Goal: Entertainment & Leisure: Consume media (video, audio)

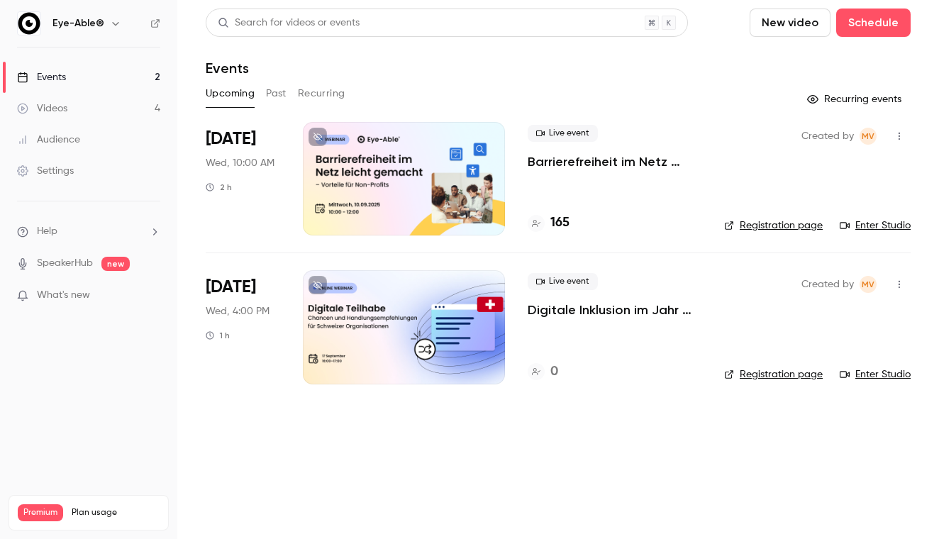
click at [279, 89] on button "Past" at bounding box center [276, 93] width 21 height 23
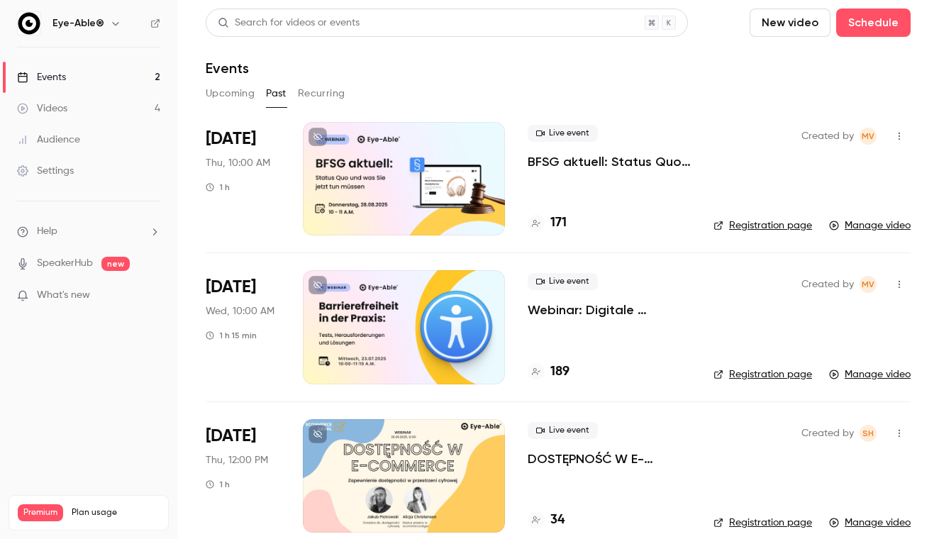
click at [318, 98] on button "Recurring" at bounding box center [322, 93] width 48 height 23
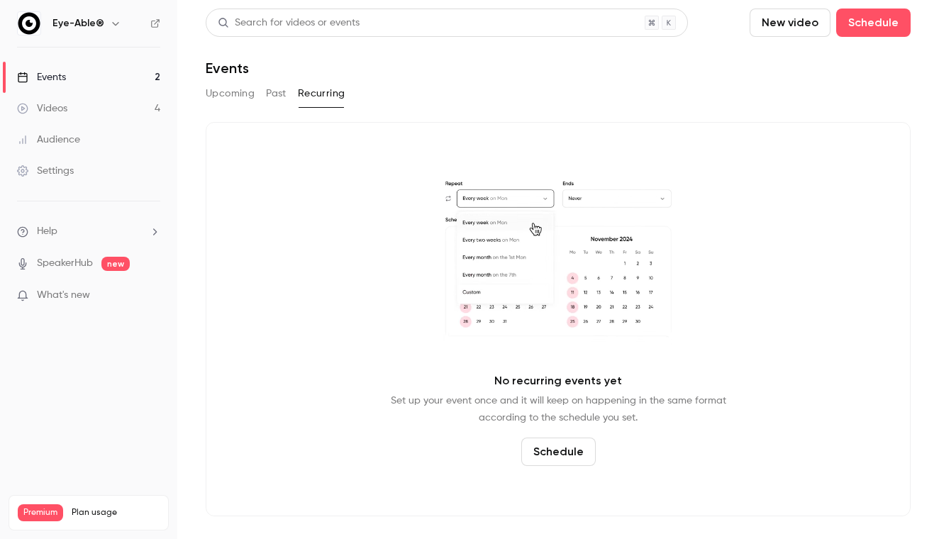
click at [238, 96] on button "Upcoming" at bounding box center [230, 93] width 49 height 23
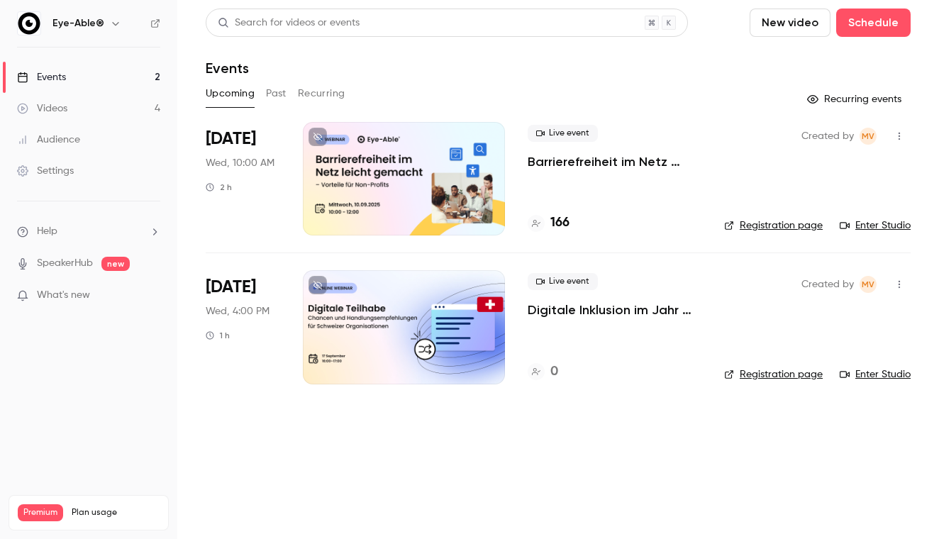
click at [443, 175] on div at bounding box center [404, 178] width 202 height 113
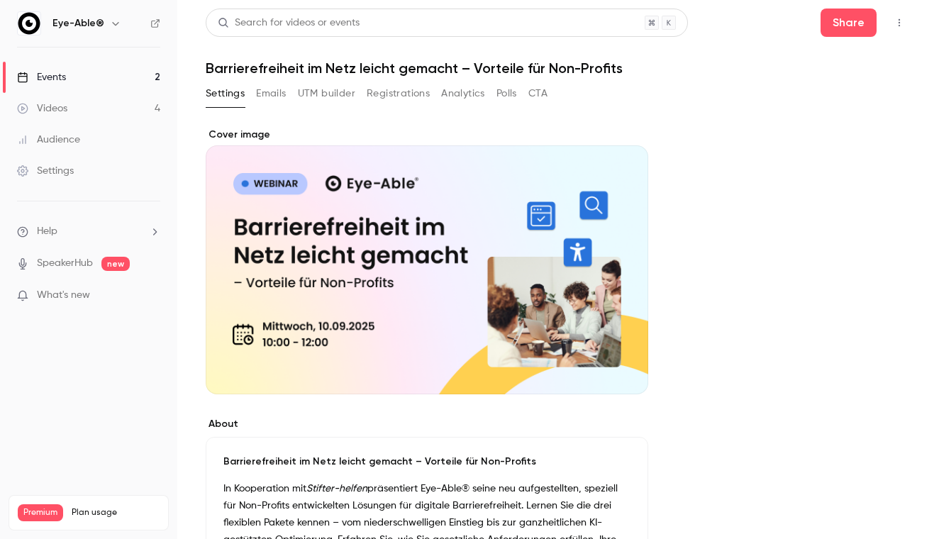
click at [472, 95] on button "Analytics" at bounding box center [463, 93] width 44 height 23
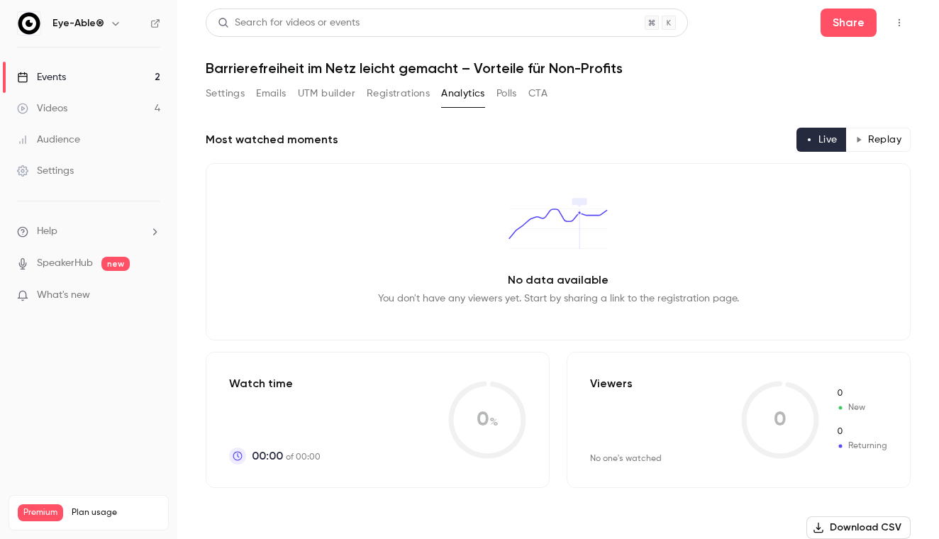
click at [104, 109] on link "Videos 4" at bounding box center [88, 108] width 177 height 31
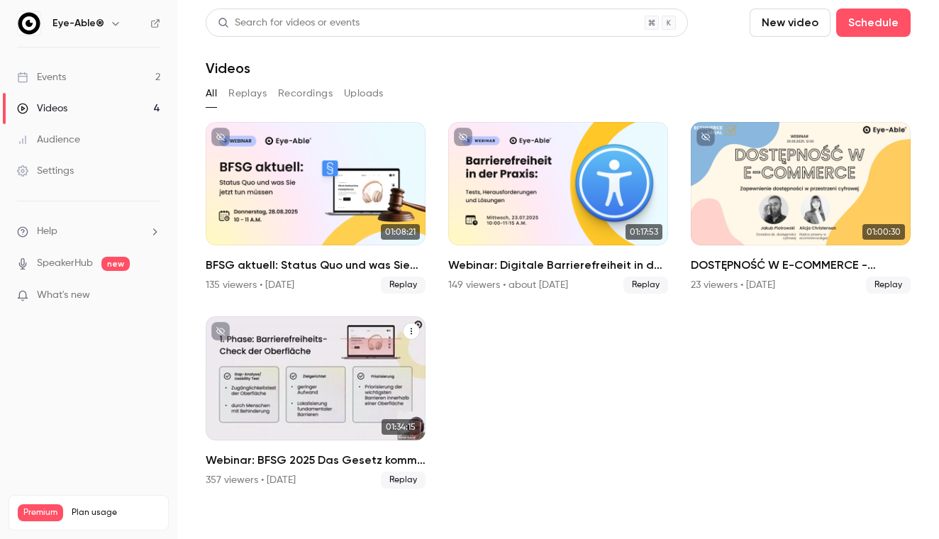
click at [323, 467] on h2 "Webinar: BFSG 2025 Das Gesetz kommt – Sind Sie bereit?" at bounding box center [316, 460] width 220 height 17
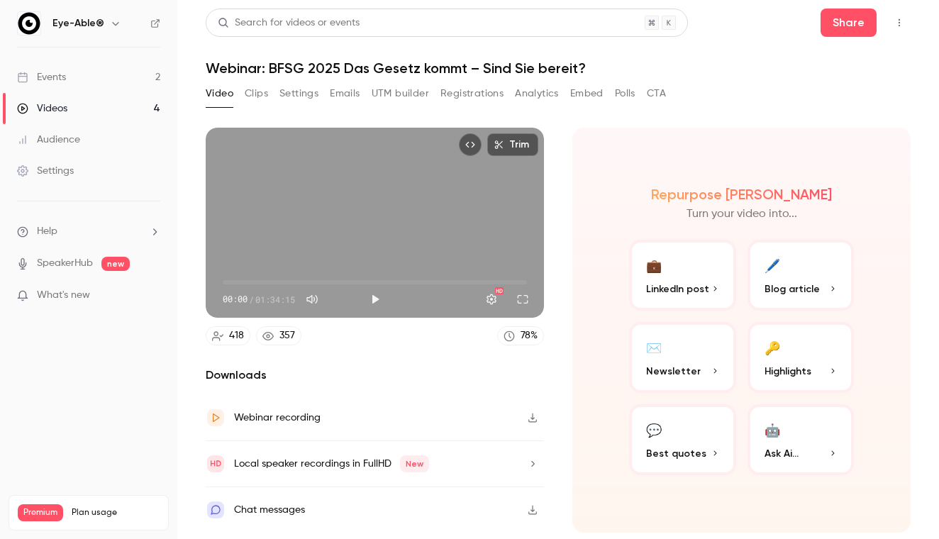
click at [522, 94] on button "Analytics" at bounding box center [537, 93] width 44 height 23
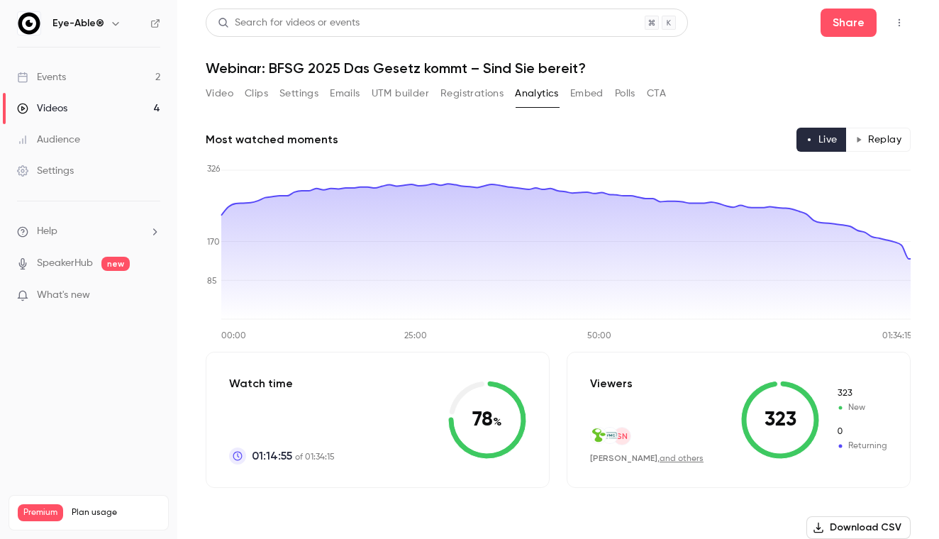
click at [41, 106] on div "Videos" at bounding box center [42, 108] width 50 height 14
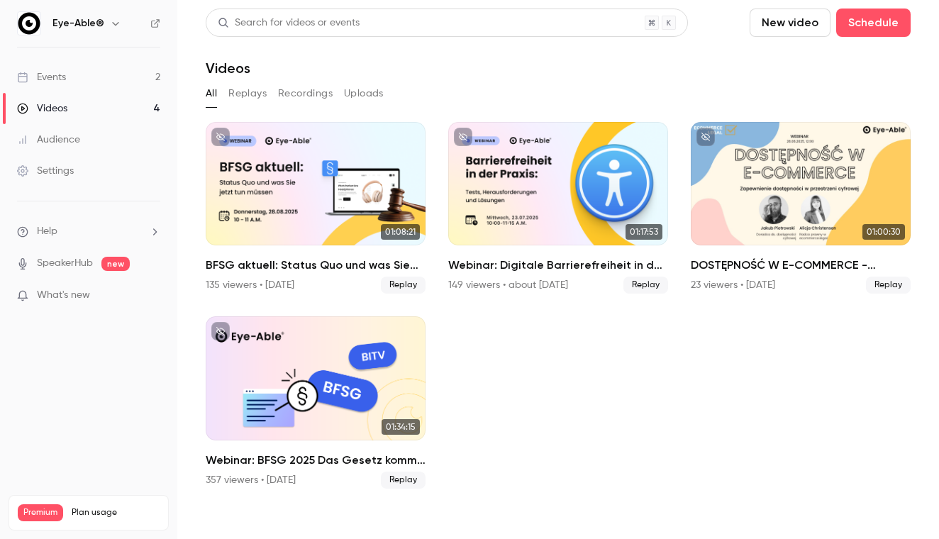
click at [240, 94] on button "Replays" at bounding box center [247, 93] width 38 height 23
click at [295, 99] on button "Recordings" at bounding box center [305, 93] width 55 height 23
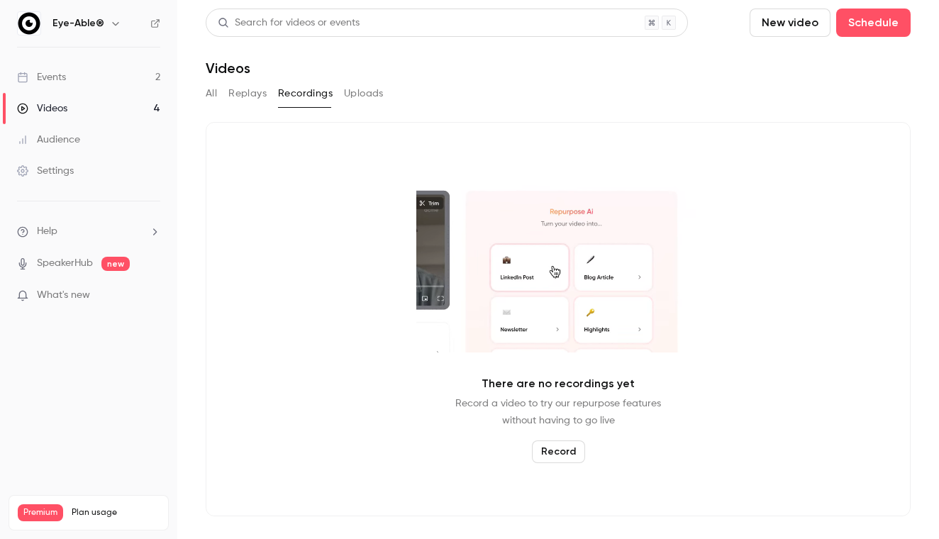
click at [352, 97] on button "Uploads" at bounding box center [364, 93] width 40 height 23
click at [240, 93] on button "Replays" at bounding box center [247, 93] width 38 height 23
